Goal: Task Accomplishment & Management: Use online tool/utility

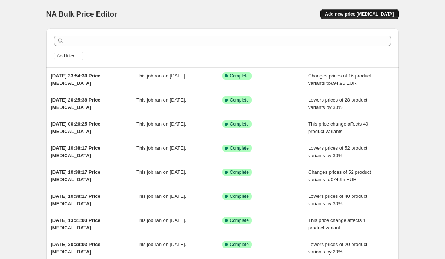
click at [359, 9] on button "Add new price [MEDICAL_DATA]" at bounding box center [359, 14] width 78 height 10
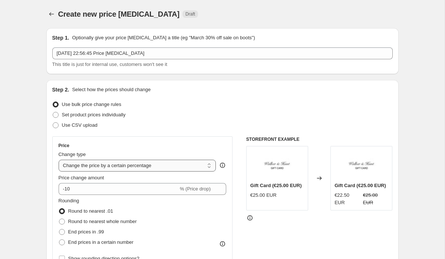
click at [82, 167] on select "Change the price to a certain amount Change the price by a certain amount Chang…" at bounding box center [137, 166] width 157 height 12
select select "to"
click at [59, 160] on select "Change the price to a certain amount Change the price by a certain amount Chang…" at bounding box center [137, 166] width 157 height 12
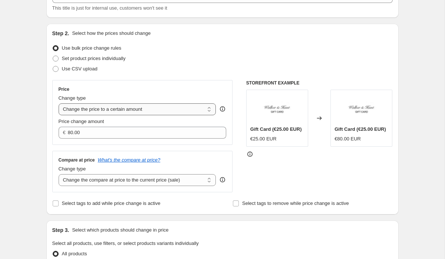
scroll to position [65, 0]
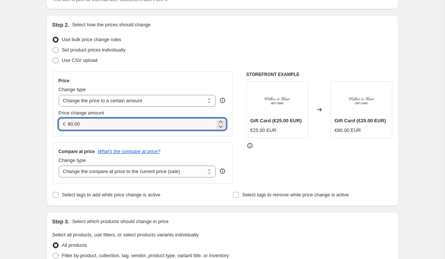
drag, startPoint x: 87, startPoint y: 124, endPoint x: 52, endPoint y: 124, distance: 35.6
click at [52, 124] on div "Price Change type Change the price to a certain amount Change the price by a ce…" at bounding box center [142, 104] width 180 height 65
type input "89.95"
click at [90, 170] on select "Change the compare at price to the current price (sale) Change the compare at p…" at bounding box center [137, 172] width 157 height 12
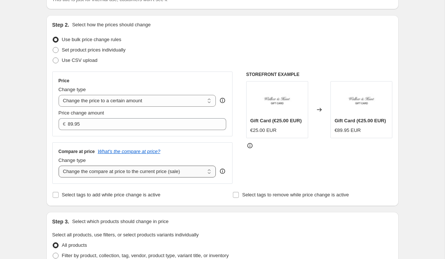
select select "no_change"
click at [59, 166] on select "Change the compare at price to the current price (sale) Change the compare at p…" at bounding box center [137, 172] width 157 height 12
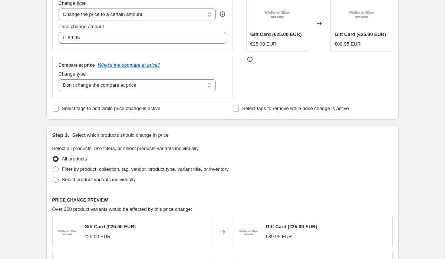
scroll to position [170, 0]
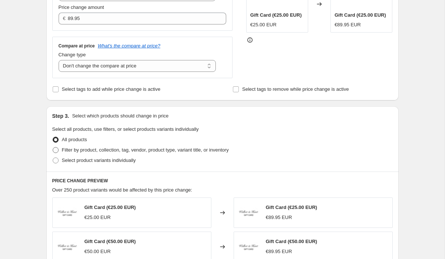
click at [56, 155] on label "Filter by product, collection, tag, vendor, product type, variant title, or inv…" at bounding box center [140, 150] width 176 height 10
click at [53, 147] on input "Filter by product, collection, tag, vendor, product type, variant title, or inv…" at bounding box center [53, 147] width 0 height 0
radio input "true"
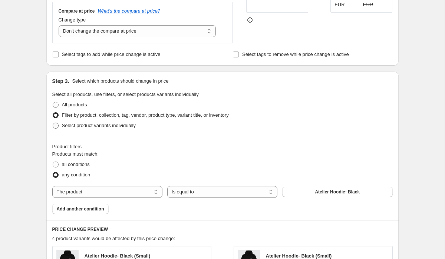
scroll to position [218, 0]
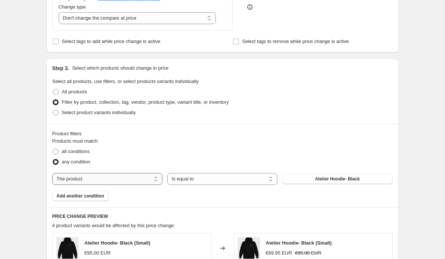
click at [95, 177] on select "The product The product's collection The product's tag The product's vendor The…" at bounding box center [107, 179] width 110 height 12
select select "collection"
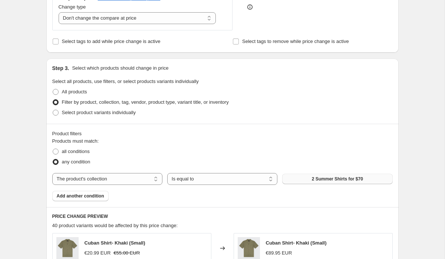
click at [325, 180] on span "2 Summer Shirts for $70" at bounding box center [337, 179] width 51 height 6
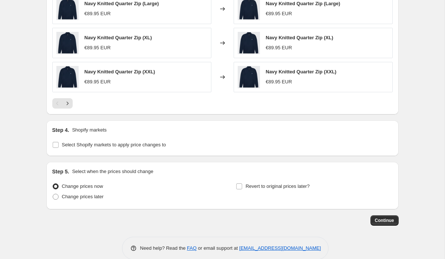
scroll to position [537, 0]
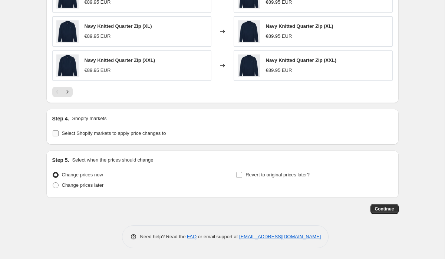
click at [57, 133] on input "Select Shopify markets to apply price changes to" at bounding box center [56, 133] width 6 height 6
checkbox input "true"
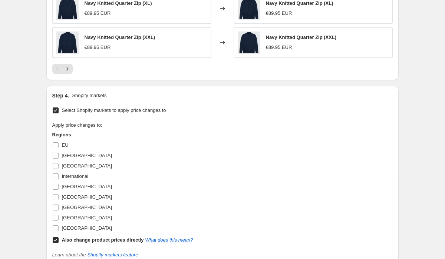
scroll to position [575, 0]
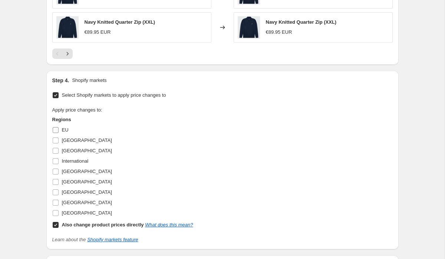
click at [53, 132] on input "EU" at bounding box center [56, 130] width 6 height 6
checkbox input "true"
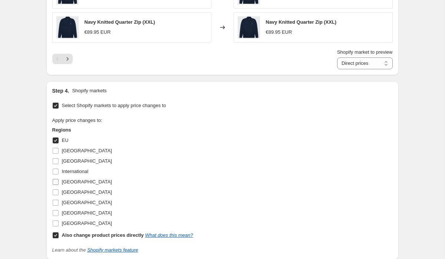
click at [58, 182] on input "[GEOGRAPHIC_DATA]" at bounding box center [56, 182] width 6 height 6
checkbox input "true"
click at [58, 190] on input "[GEOGRAPHIC_DATA]" at bounding box center [56, 192] width 6 height 6
checkbox input "true"
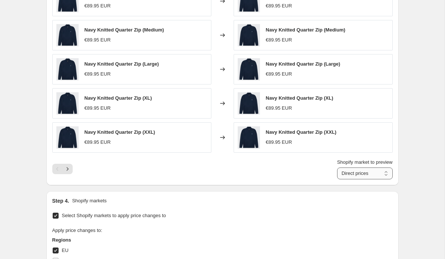
click at [356, 175] on select "Direct prices [GEOGRAPHIC_DATA] [GEOGRAPHIC_DATA] [GEOGRAPHIC_DATA]" at bounding box center [365, 173] width 56 height 12
select select "20611170"
click at [337, 167] on select "Direct prices [GEOGRAPHIC_DATA] [GEOGRAPHIC_DATA] [GEOGRAPHIC_DATA]" at bounding box center [365, 173] width 56 height 12
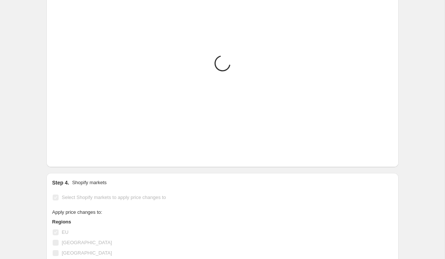
scroll to position [485, 0]
